Goal: Use online tool/utility: Utilize a website feature to perform a specific function

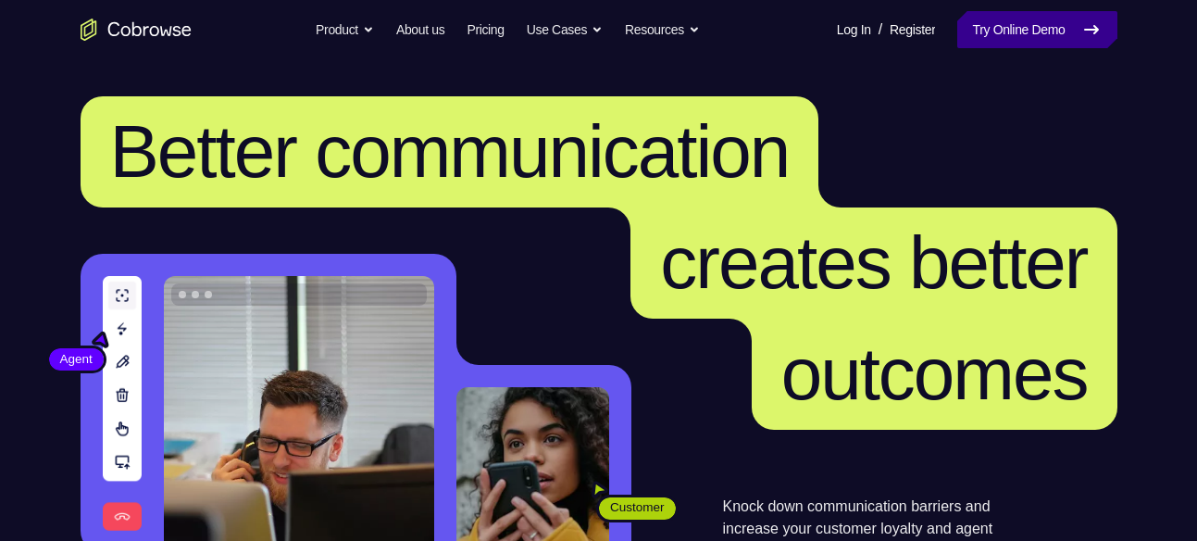
click at [1002, 43] on link "Try Online Demo" at bounding box center [1036, 29] width 159 height 37
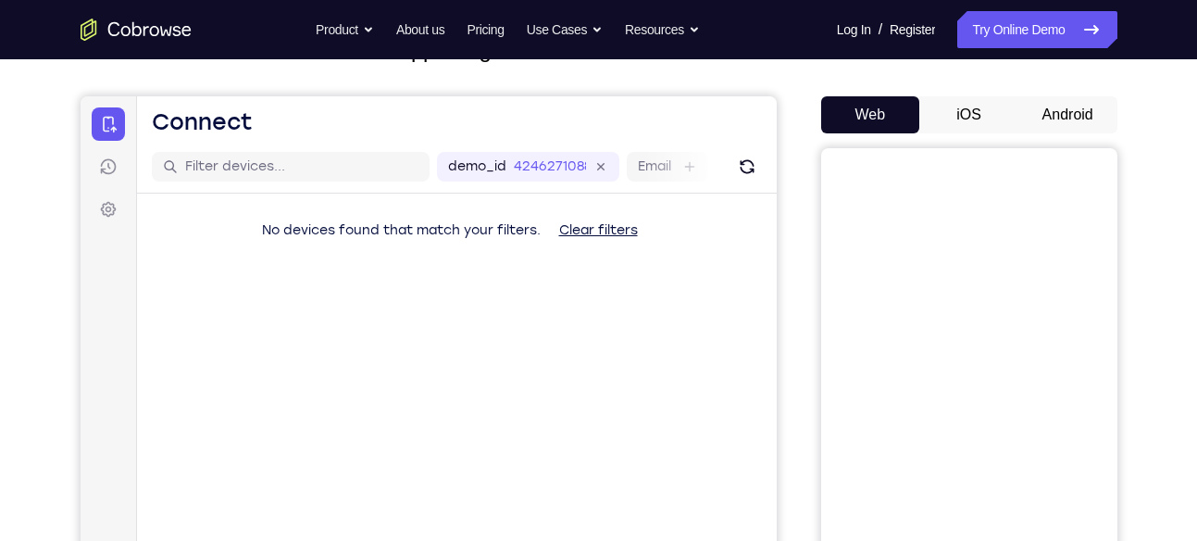
click at [1078, 113] on button "Android" at bounding box center [1067, 114] width 99 height 37
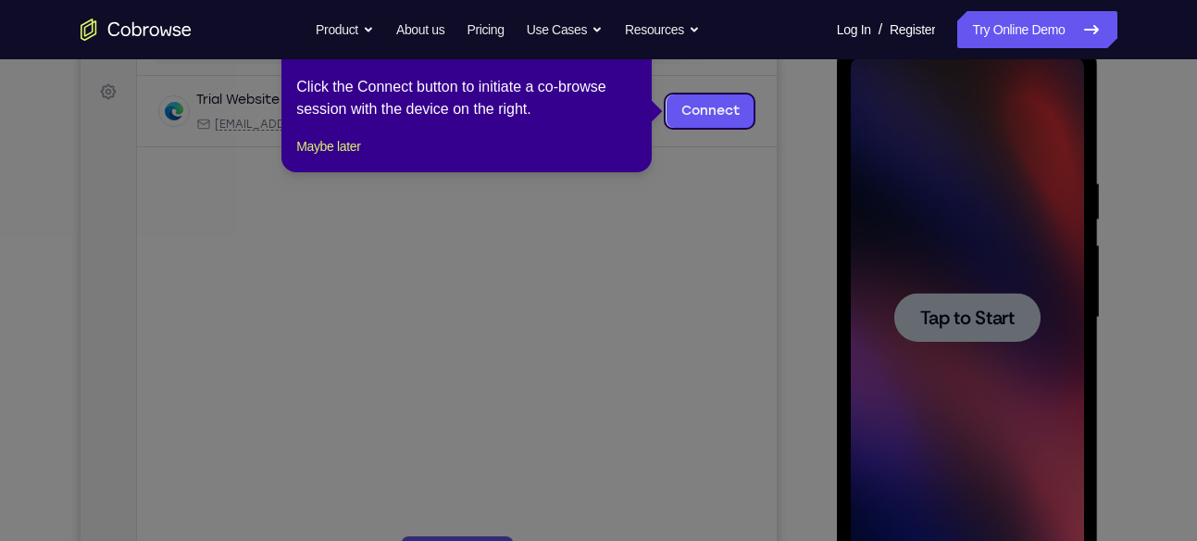
click at [956, 323] on icon at bounding box center [605, 270] width 1211 height 541
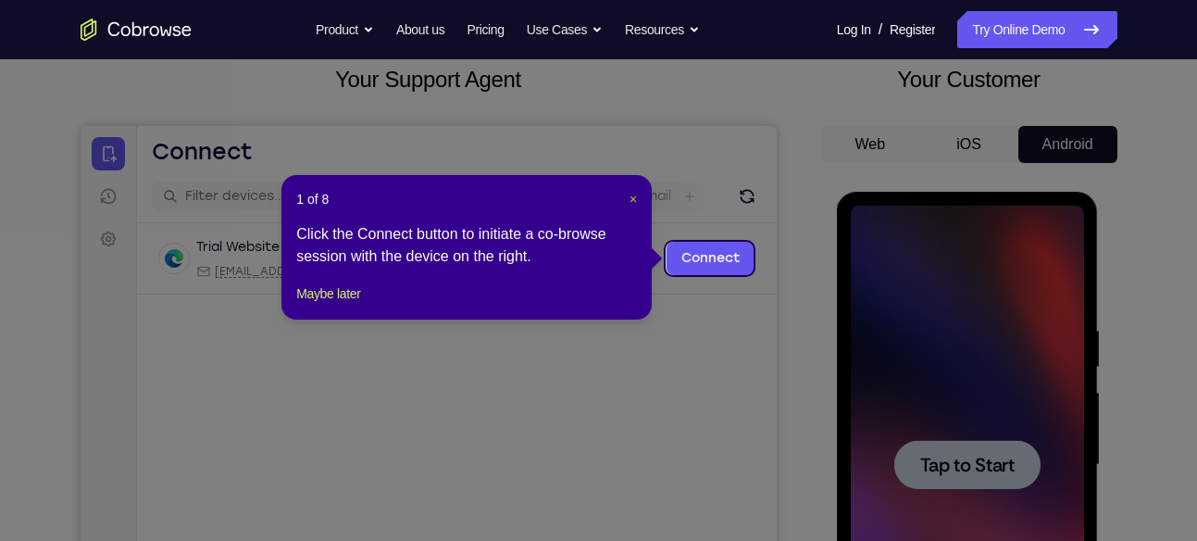
click at [633, 193] on span "×" at bounding box center [632, 199] width 7 height 15
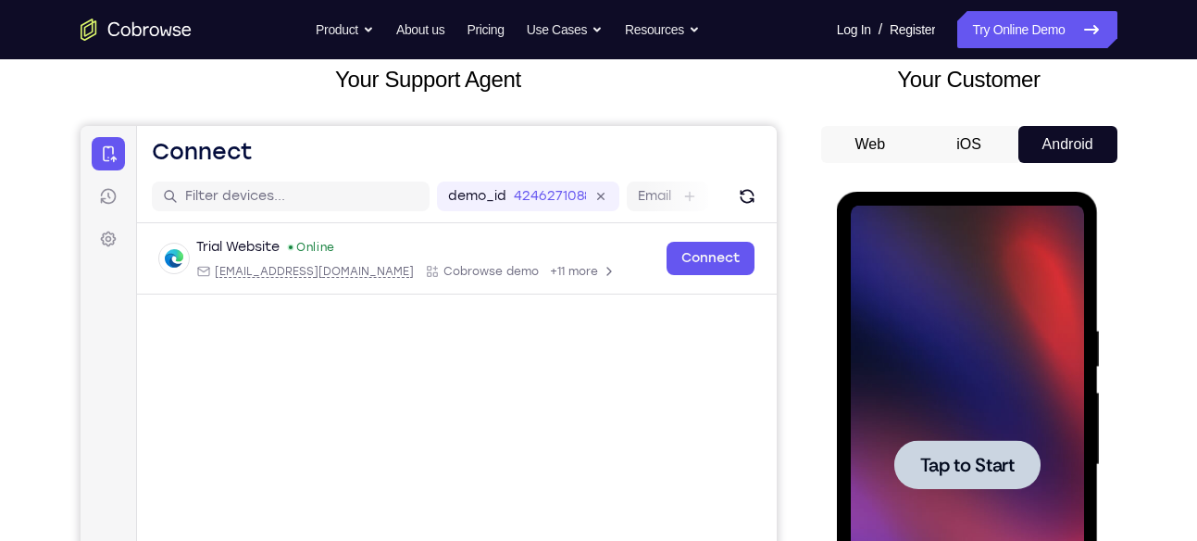
scroll to position [307, 0]
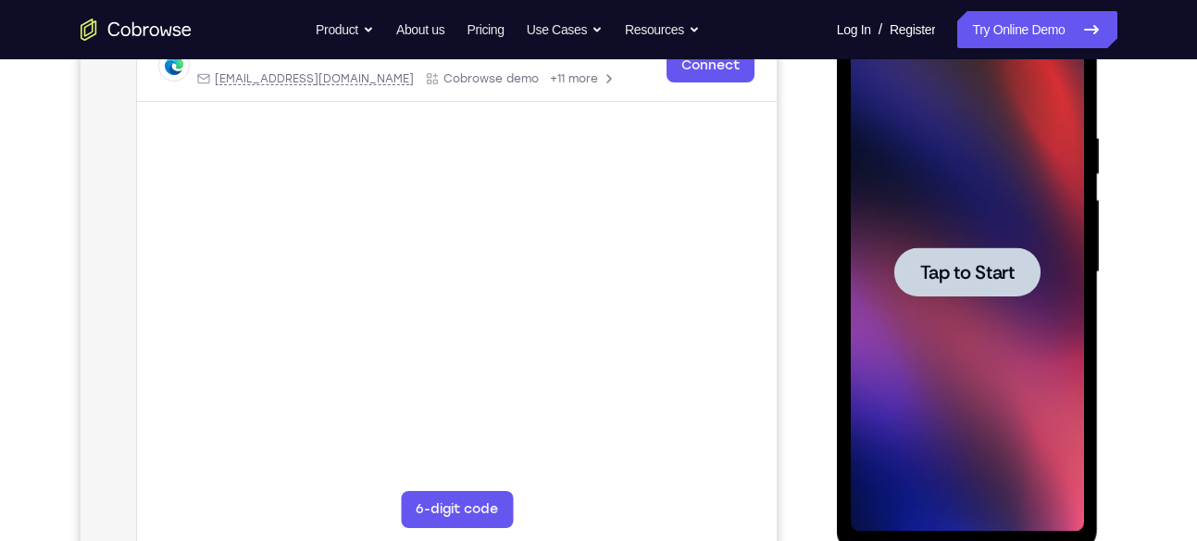
click at [985, 251] on div at bounding box center [967, 271] width 146 height 49
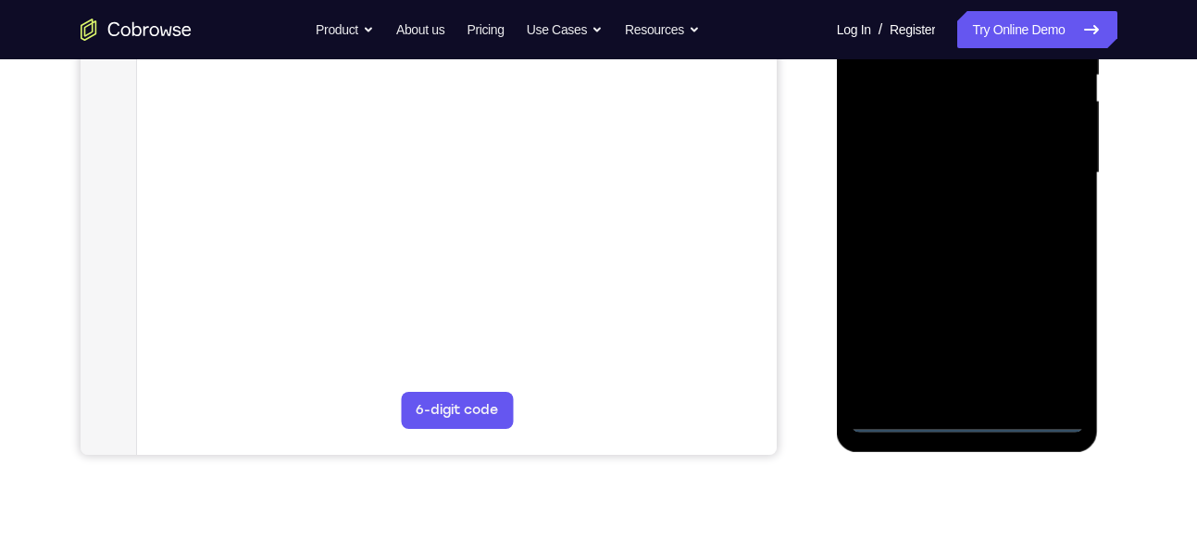
scroll to position [407, 0]
click at [966, 414] on div at bounding box center [967, 172] width 233 height 518
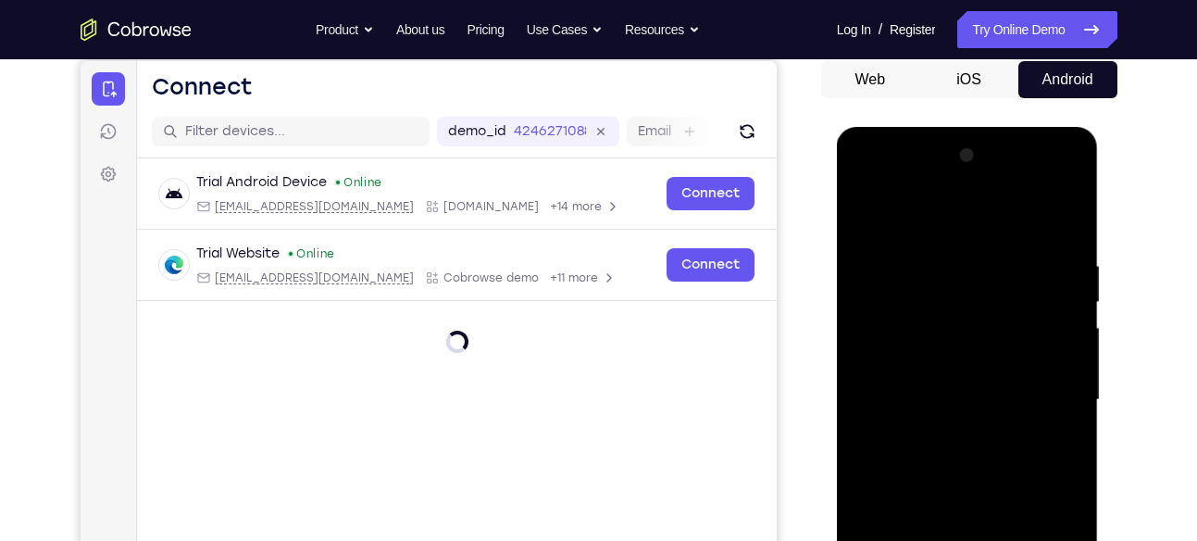
scroll to position [239, 0]
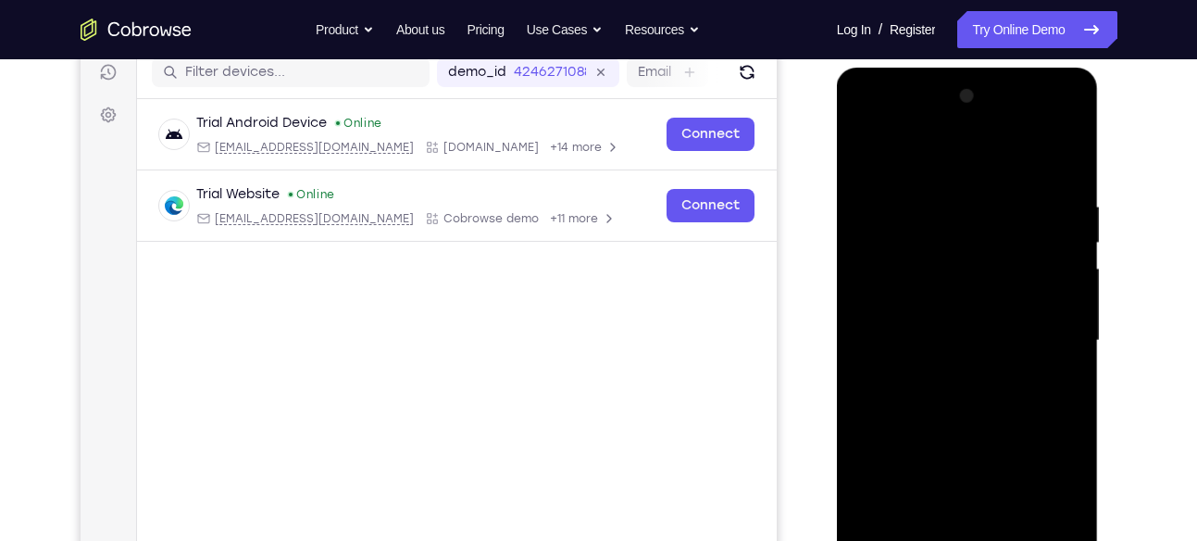
click at [1045, 497] on div at bounding box center [967, 340] width 233 height 518
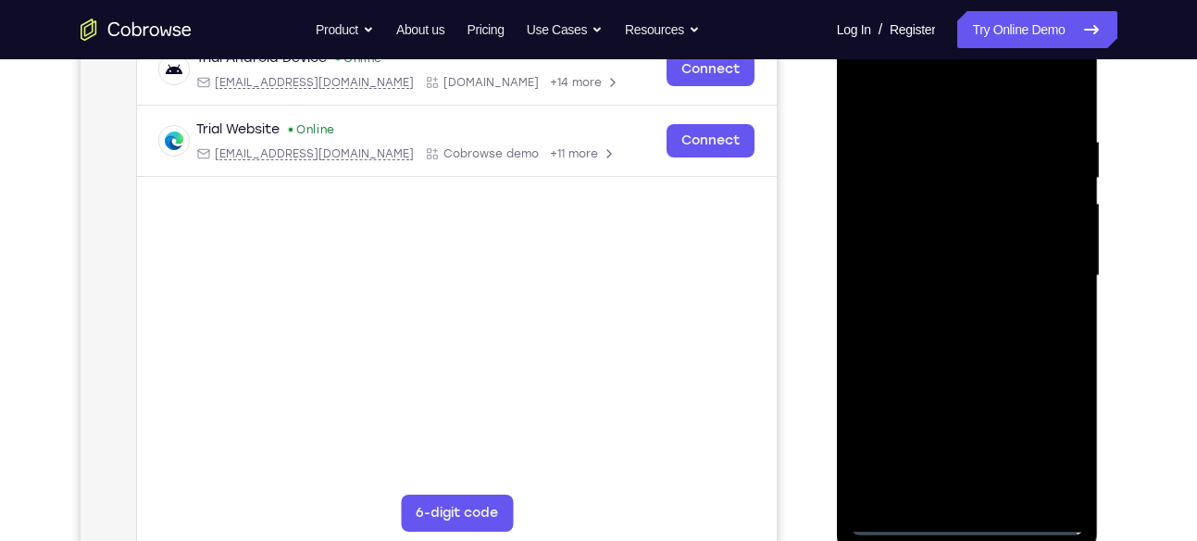
scroll to position [302, 0]
click at [887, 66] on div at bounding box center [967, 278] width 233 height 518
click at [896, 233] on div at bounding box center [967, 278] width 233 height 518
click at [921, 286] on div at bounding box center [967, 278] width 233 height 518
click at [883, 262] on div at bounding box center [967, 278] width 233 height 518
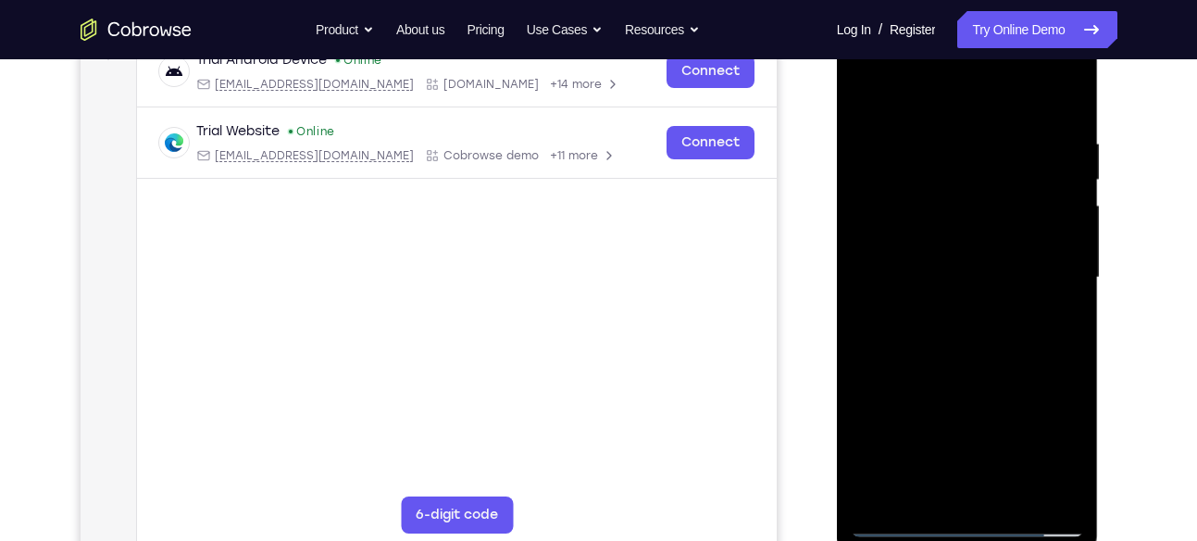
click at [912, 300] on div at bounding box center [967, 278] width 233 height 518
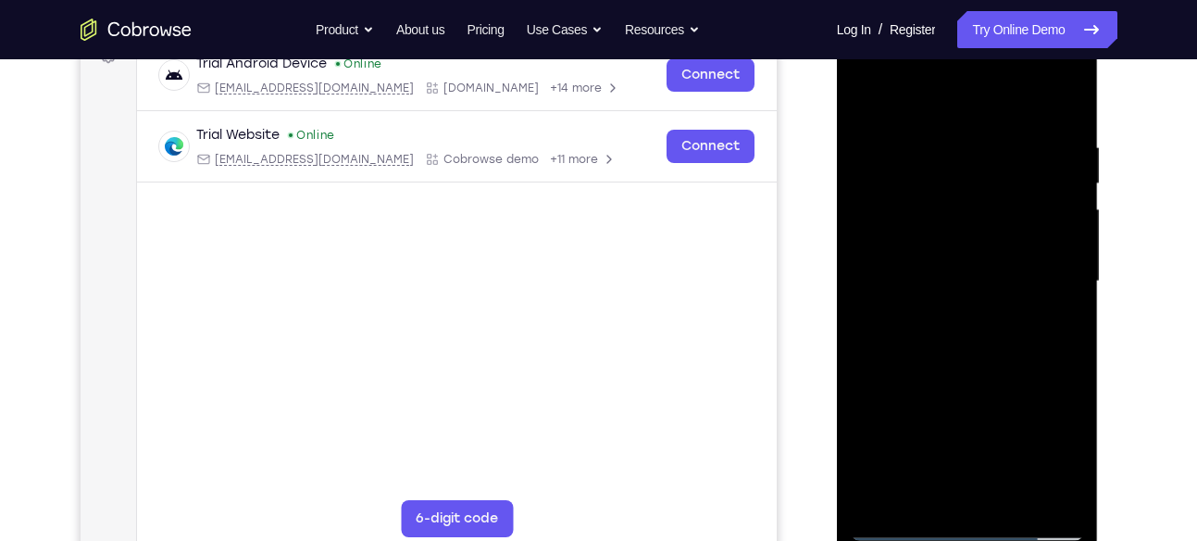
scroll to position [297, 0]
click at [948, 384] on div at bounding box center [967, 282] width 233 height 518
click at [1003, 241] on div at bounding box center [967, 282] width 233 height 518
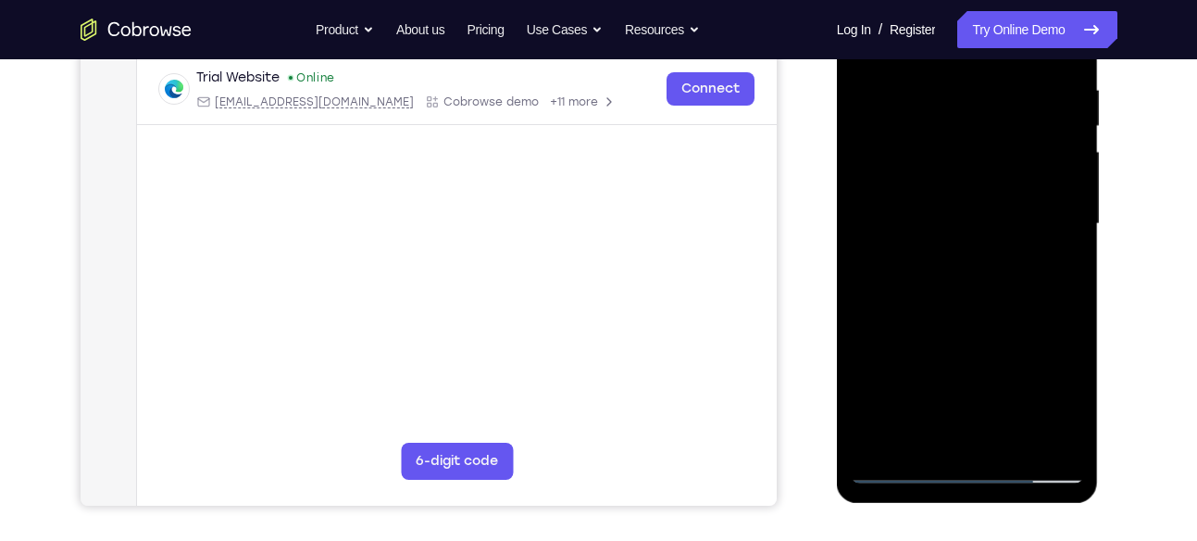
scroll to position [357, 0]
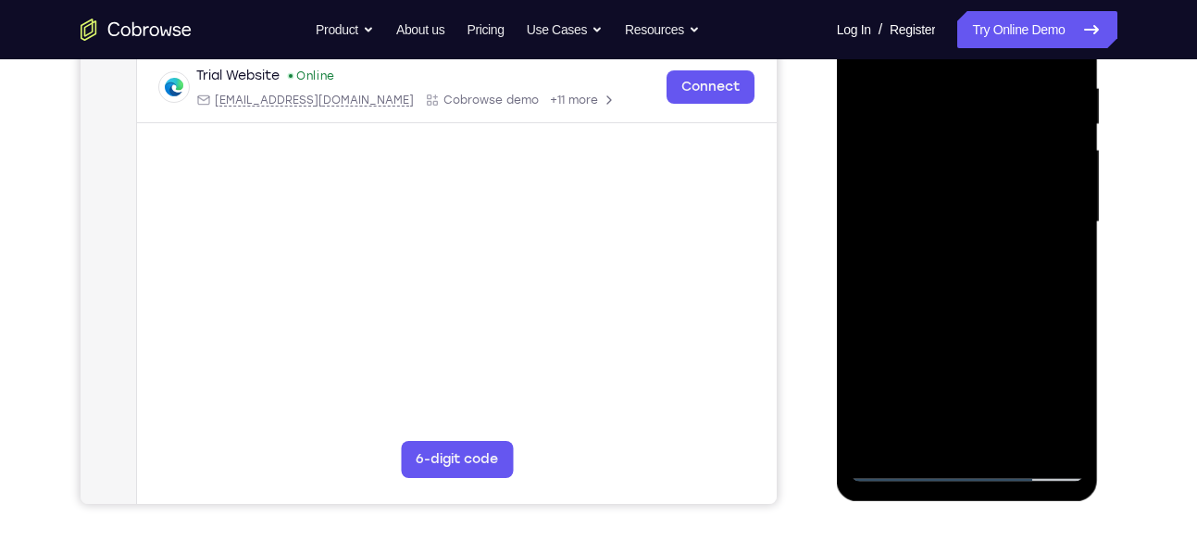
drag, startPoint x: 937, startPoint y: 330, endPoint x: 948, endPoint y: -26, distance: 355.6
click at [948, 0] on div at bounding box center [967, 222] width 233 height 518
click at [944, 441] on div at bounding box center [967, 222] width 233 height 518
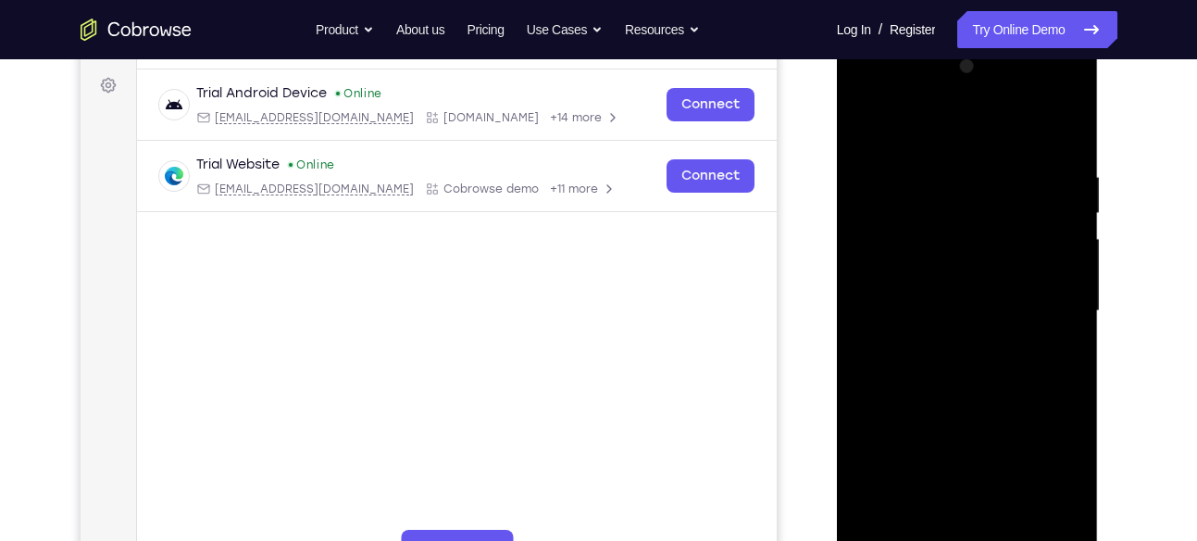
scroll to position [269, 0]
click at [942, 295] on div at bounding box center [967, 310] width 233 height 518
click at [927, 326] on div at bounding box center [967, 310] width 233 height 518
drag, startPoint x: 959, startPoint y: 344, endPoint x: 959, endPoint y: 310, distance: 34.3
click at [959, 310] on div at bounding box center [967, 310] width 233 height 518
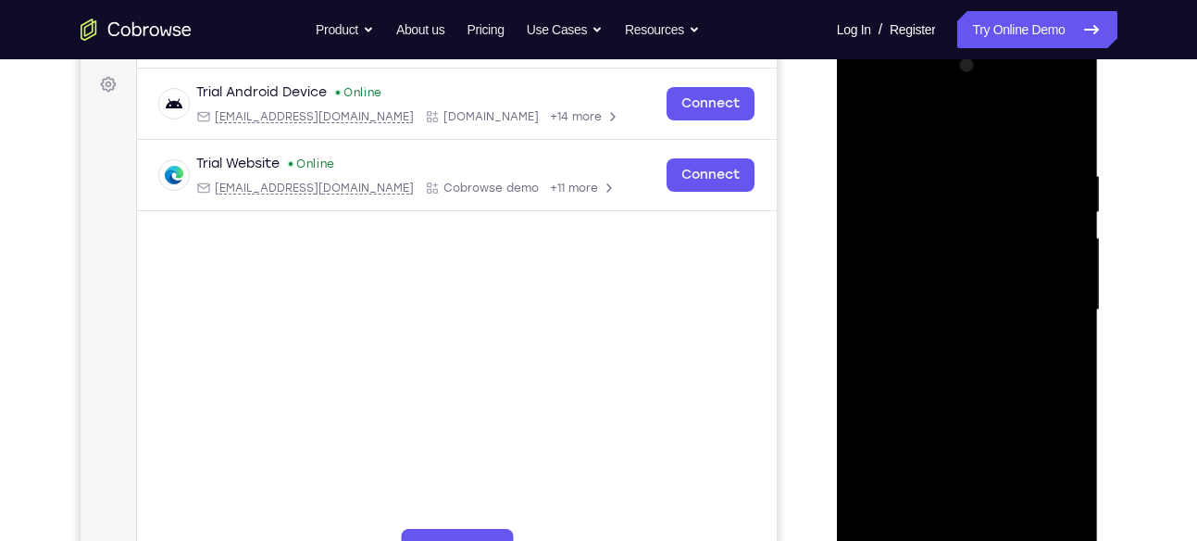
click at [958, 358] on div at bounding box center [967, 310] width 233 height 518
click at [931, 366] on div at bounding box center [967, 310] width 233 height 518
drag, startPoint x: 983, startPoint y: 422, endPoint x: 1008, endPoint y: 180, distance: 243.8
click at [1008, 180] on div at bounding box center [967, 310] width 233 height 518
drag, startPoint x: 960, startPoint y: 409, endPoint x: 1014, endPoint y: 118, distance: 295.6
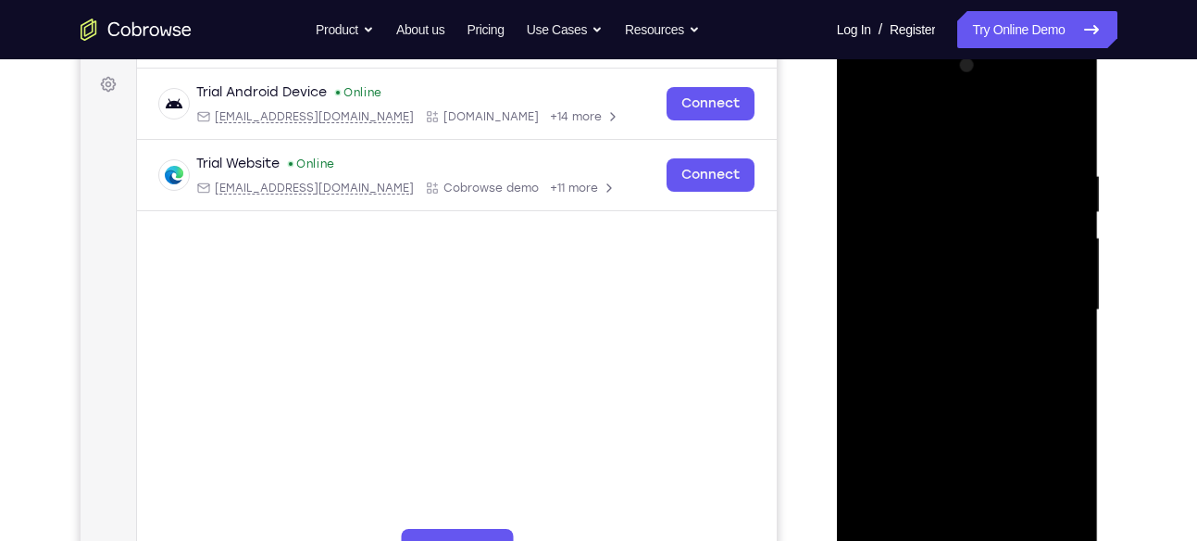
click at [1014, 118] on div at bounding box center [967, 310] width 233 height 518
drag, startPoint x: 993, startPoint y: 197, endPoint x: 1027, endPoint y: 457, distance: 262.2
click at [1027, 457] on div at bounding box center [967, 310] width 233 height 518
drag, startPoint x: 941, startPoint y: 387, endPoint x: 989, endPoint y: 172, distance: 219.9
click at [989, 172] on div at bounding box center [967, 310] width 233 height 518
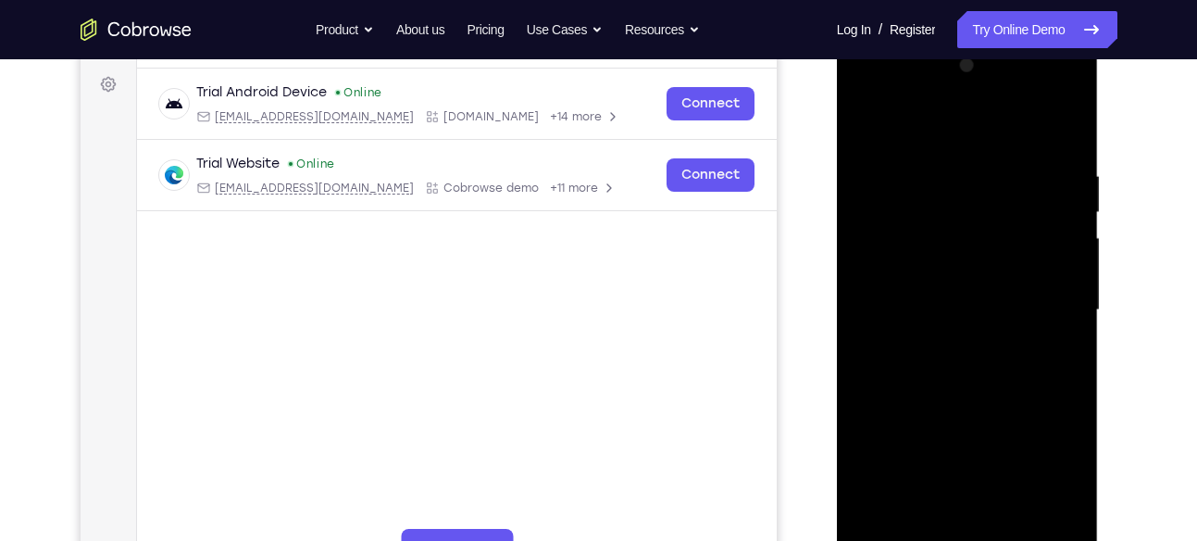
drag, startPoint x: 943, startPoint y: 420, endPoint x: 967, endPoint y: 203, distance: 218.9
click at [967, 203] on div at bounding box center [967, 310] width 233 height 518
drag, startPoint x: 978, startPoint y: 403, endPoint x: 947, endPoint y: 168, distance: 236.2
click at [947, 168] on div at bounding box center [967, 310] width 233 height 518
drag, startPoint x: 985, startPoint y: 422, endPoint x: 996, endPoint y: 120, distance: 302.0
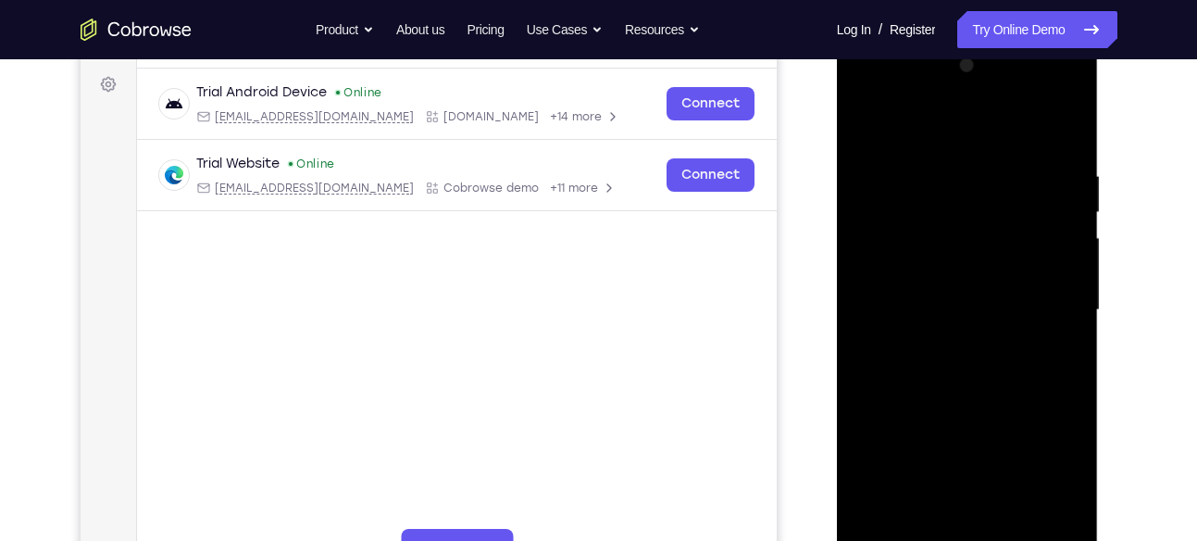
click at [996, 120] on div at bounding box center [967, 310] width 233 height 518
drag, startPoint x: 972, startPoint y: 417, endPoint x: 995, endPoint y: 134, distance: 284.2
click at [995, 134] on div at bounding box center [967, 310] width 233 height 518
